Goal: Information Seeking & Learning: Learn about a topic

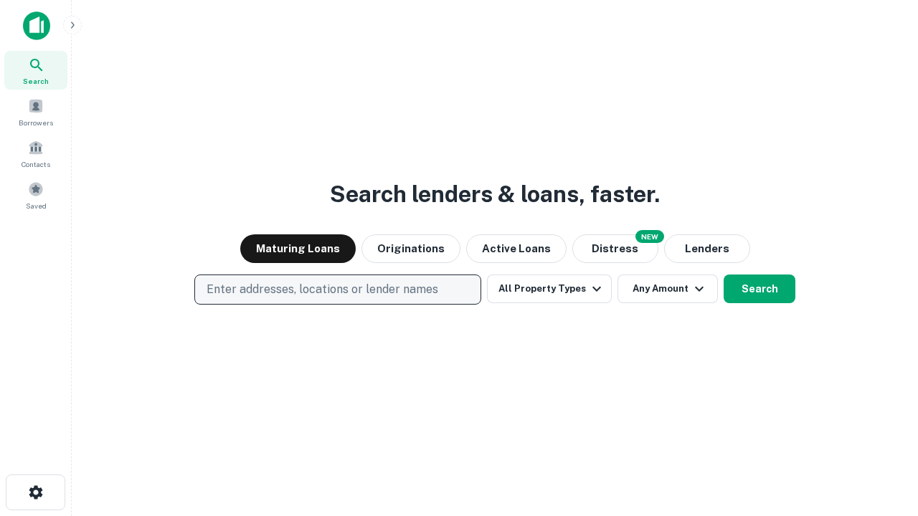
click at [337, 290] on p "Enter addresses, locations or lender names" at bounding box center [323, 289] width 232 height 17
type input "**********"
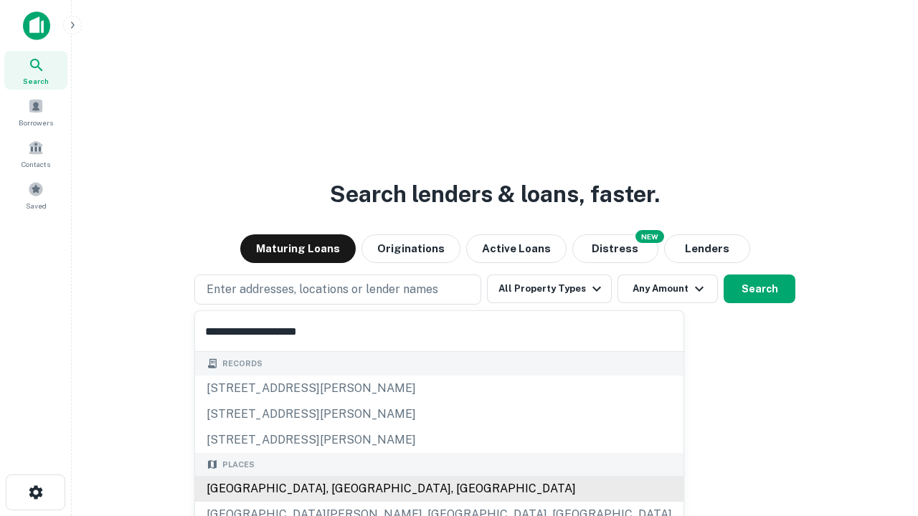
click at [343, 489] on div "Santa Monica, CA, USA" at bounding box center [439, 489] width 488 height 26
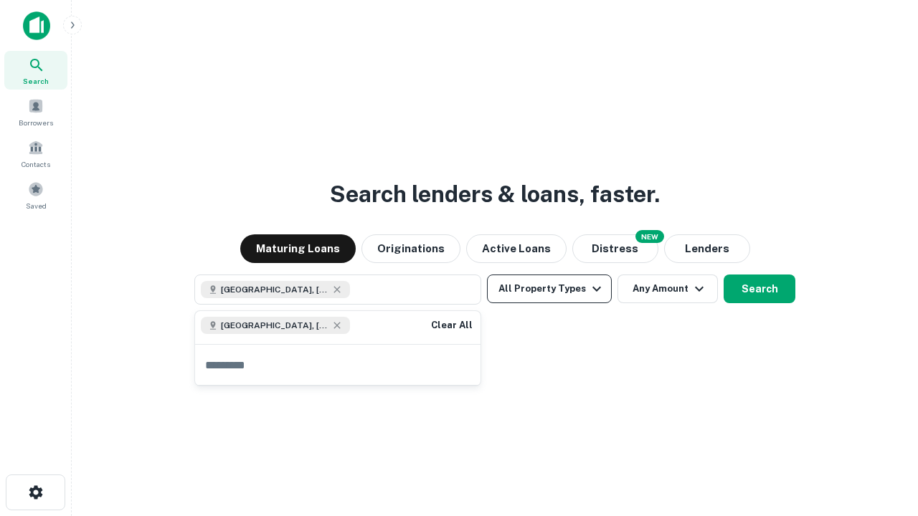
click at [549, 289] on button "All Property Types" at bounding box center [549, 289] width 125 height 29
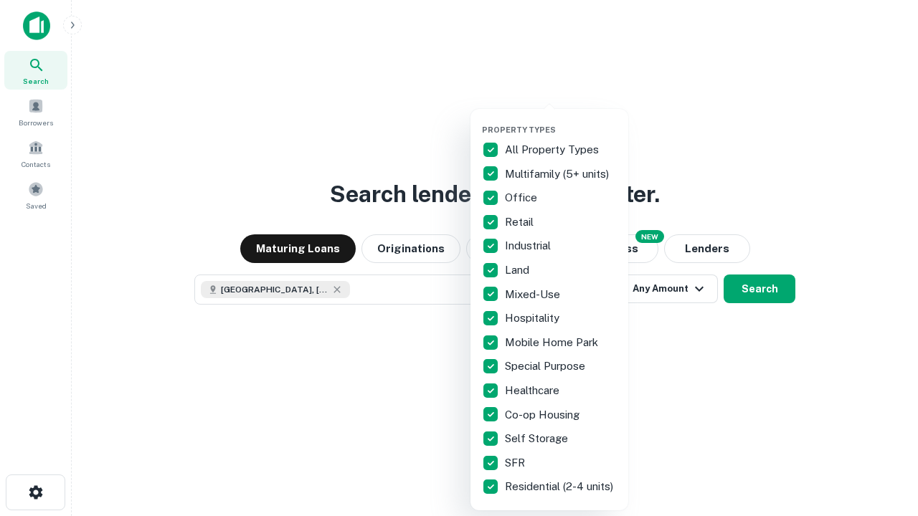
click at [561, 120] on button "button" at bounding box center [561, 120] width 158 height 1
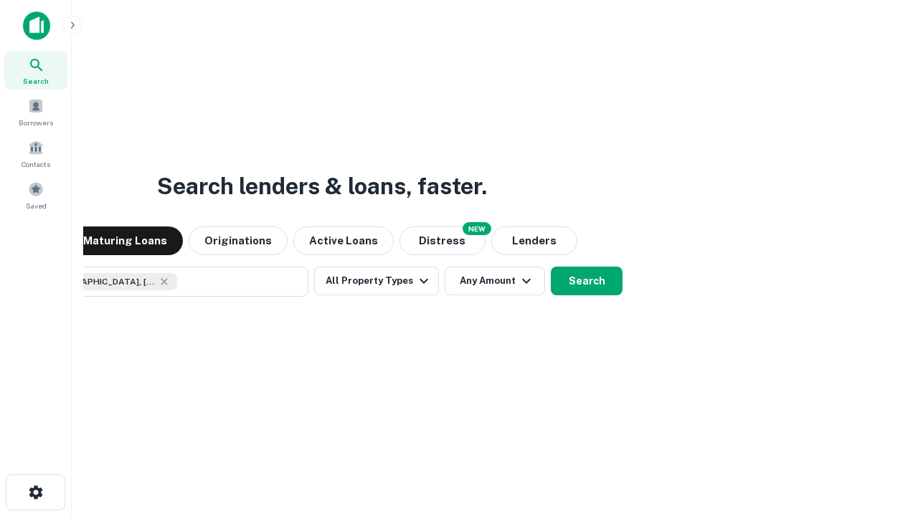
scroll to position [23, 0]
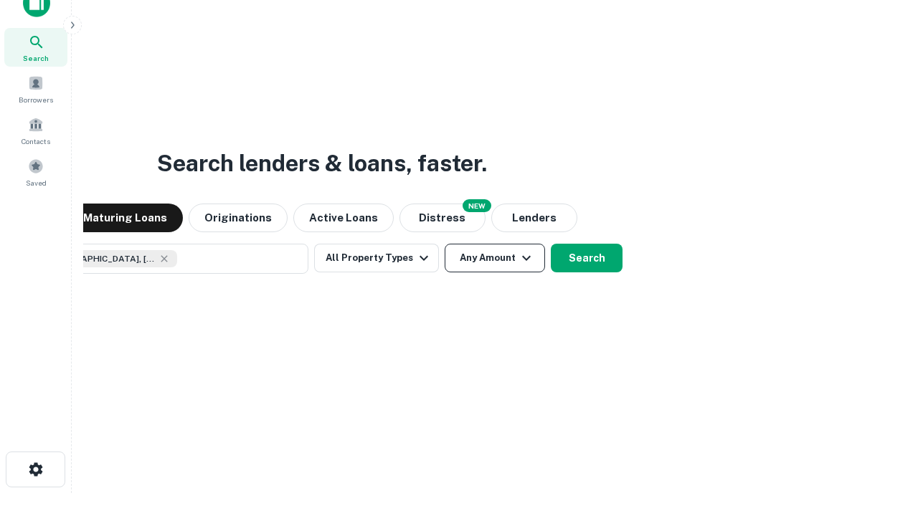
click at [445, 244] on button "Any Amount" at bounding box center [495, 258] width 100 height 29
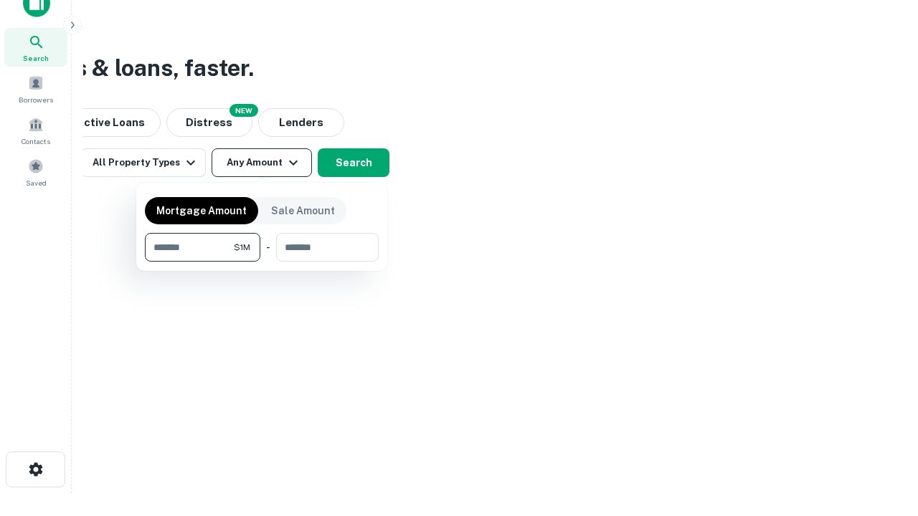
type input "*******"
click at [262, 262] on button "button" at bounding box center [262, 262] width 234 height 1
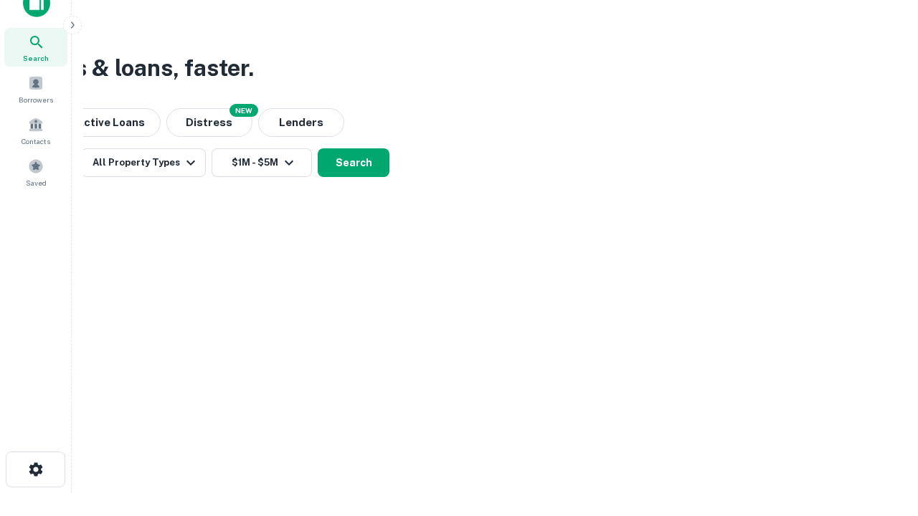
scroll to position [23, 0]
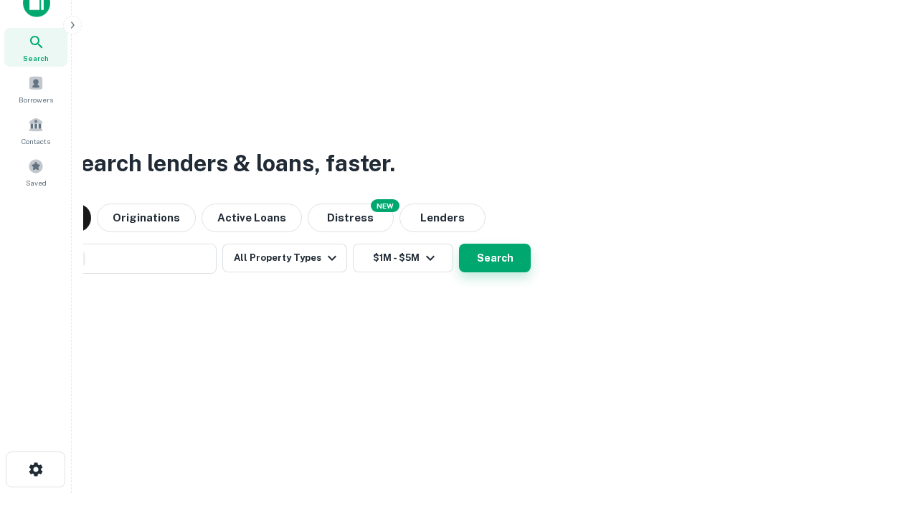
click at [459, 244] on button "Search" at bounding box center [495, 258] width 72 height 29
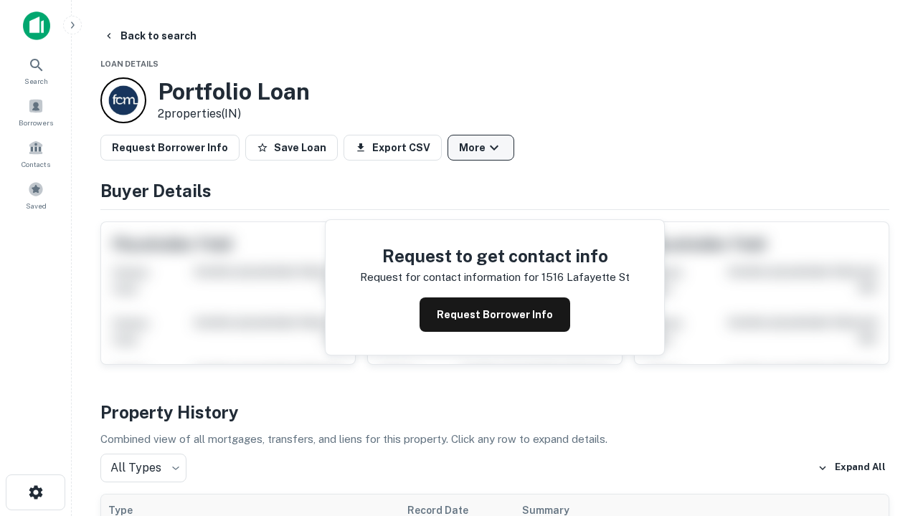
click at [481, 148] on button "More" at bounding box center [481, 148] width 67 height 26
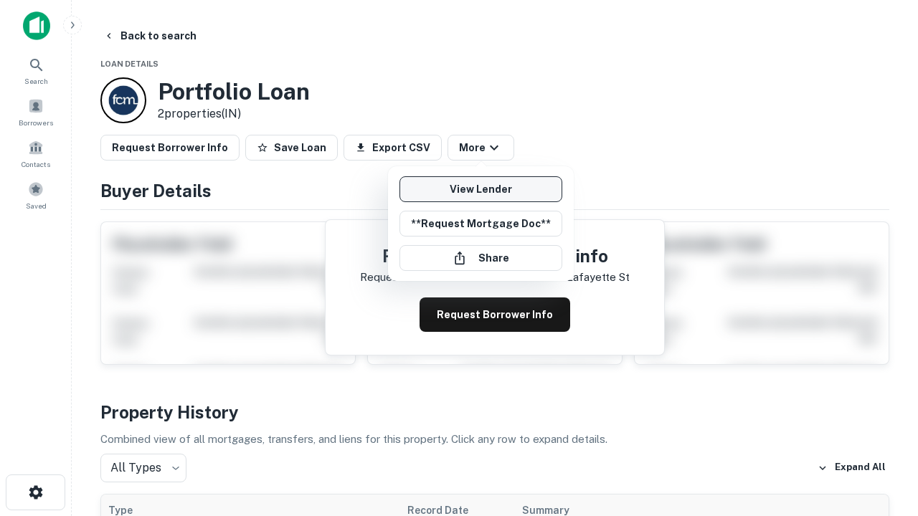
click at [481, 189] on link "View Lender" at bounding box center [480, 189] width 163 height 26
